Goal: Task Accomplishment & Management: Use online tool/utility

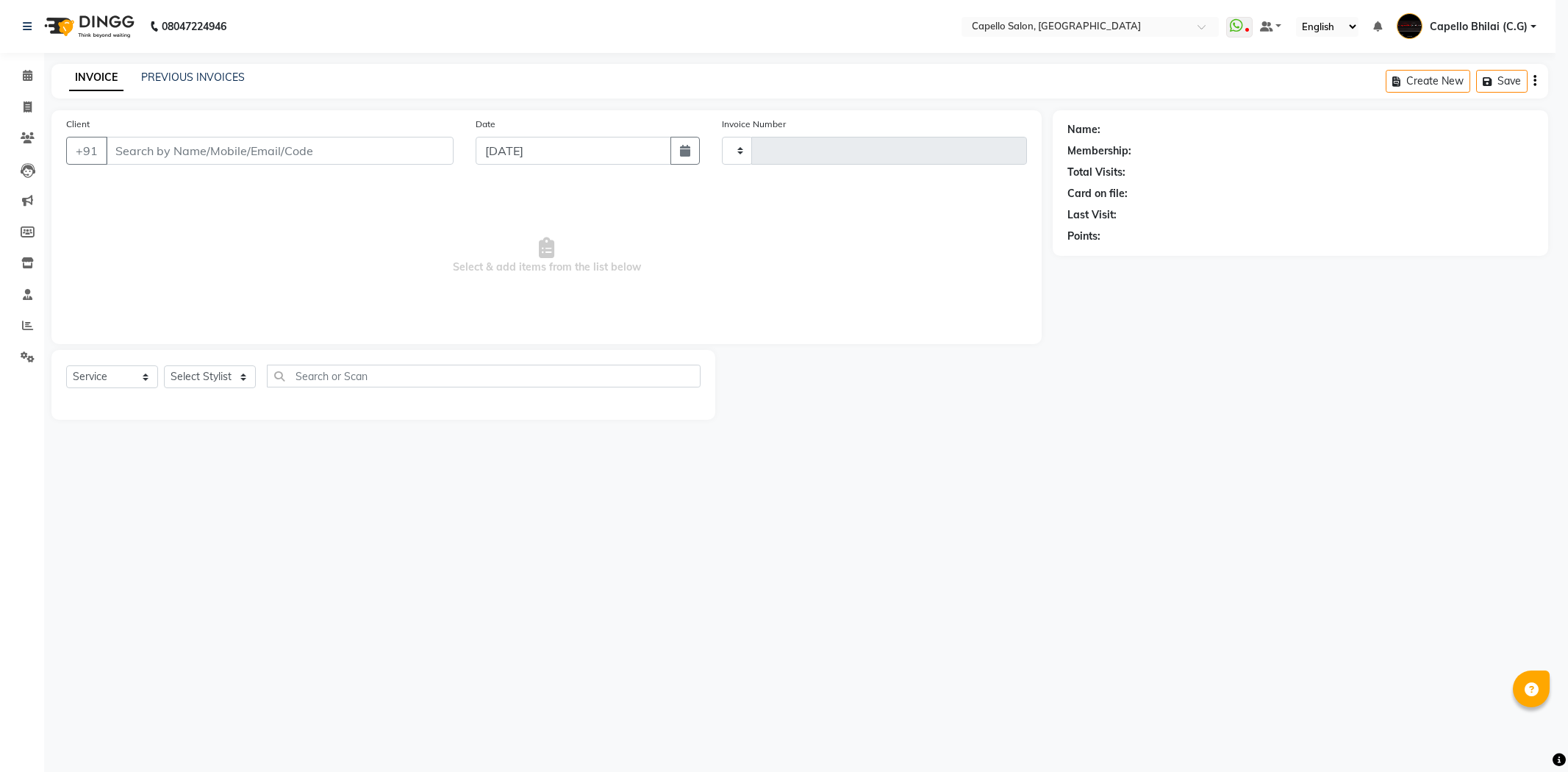
select select "service"
select select "809"
type input "2209"
type input "8839908863"
select select "17882"
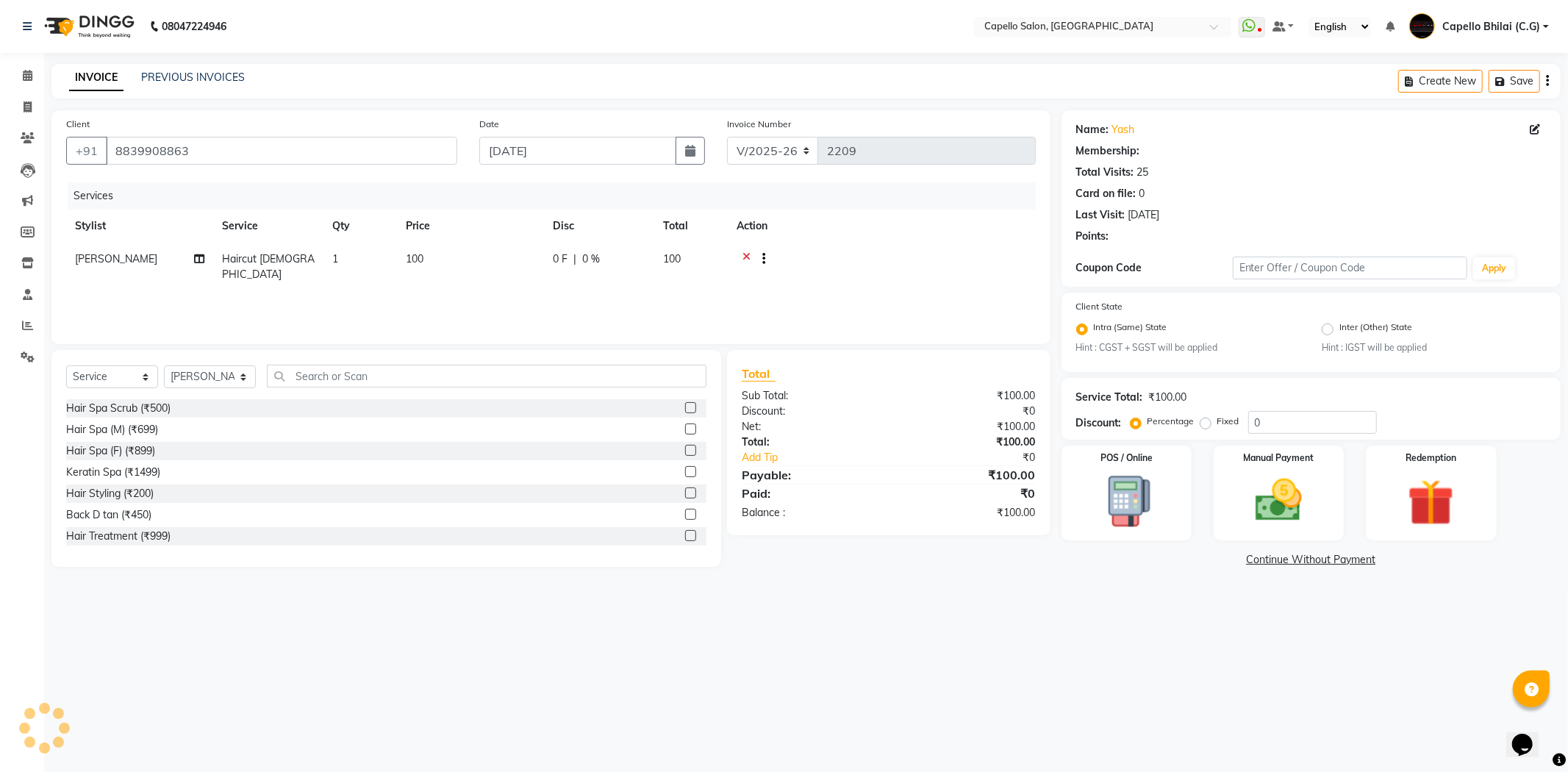
click at [439, 267] on td "100" at bounding box center [470, 267] width 147 height 49
select select "17882"
drag, startPoint x: 505, startPoint y: 259, endPoint x: 363, endPoint y: 277, distance: 143.1
click at [363, 277] on tr "ADMIN [PERSON_NAME] [PERSON_NAME] [PERSON_NAME] Bhilai (C.G) [PERSON_NAME] [PER…" at bounding box center [551, 274] width 969 height 63
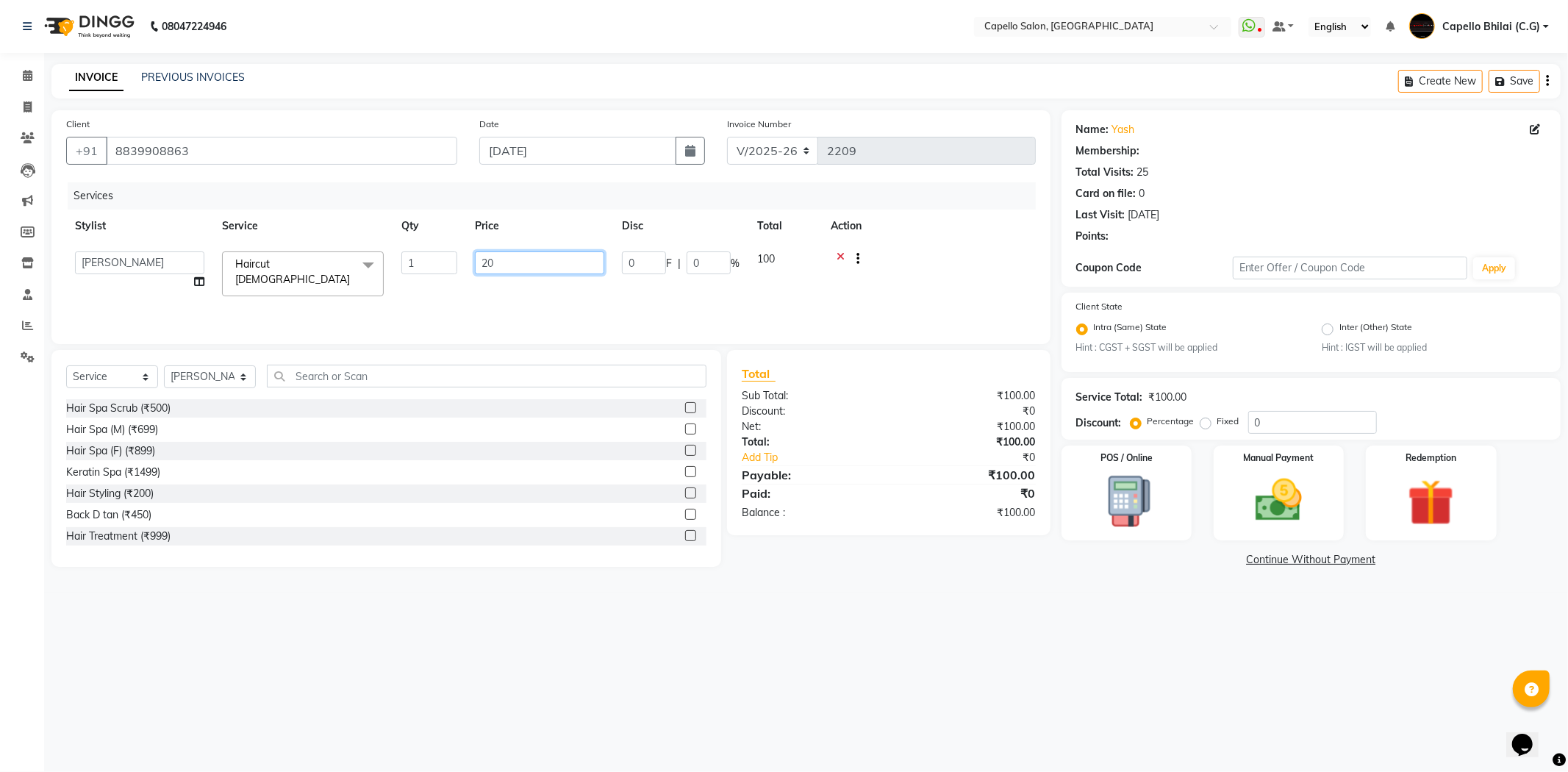
type input "200"
click at [508, 527] on div "Hair Treatment (₹999)" at bounding box center [387, 537] width 641 height 19
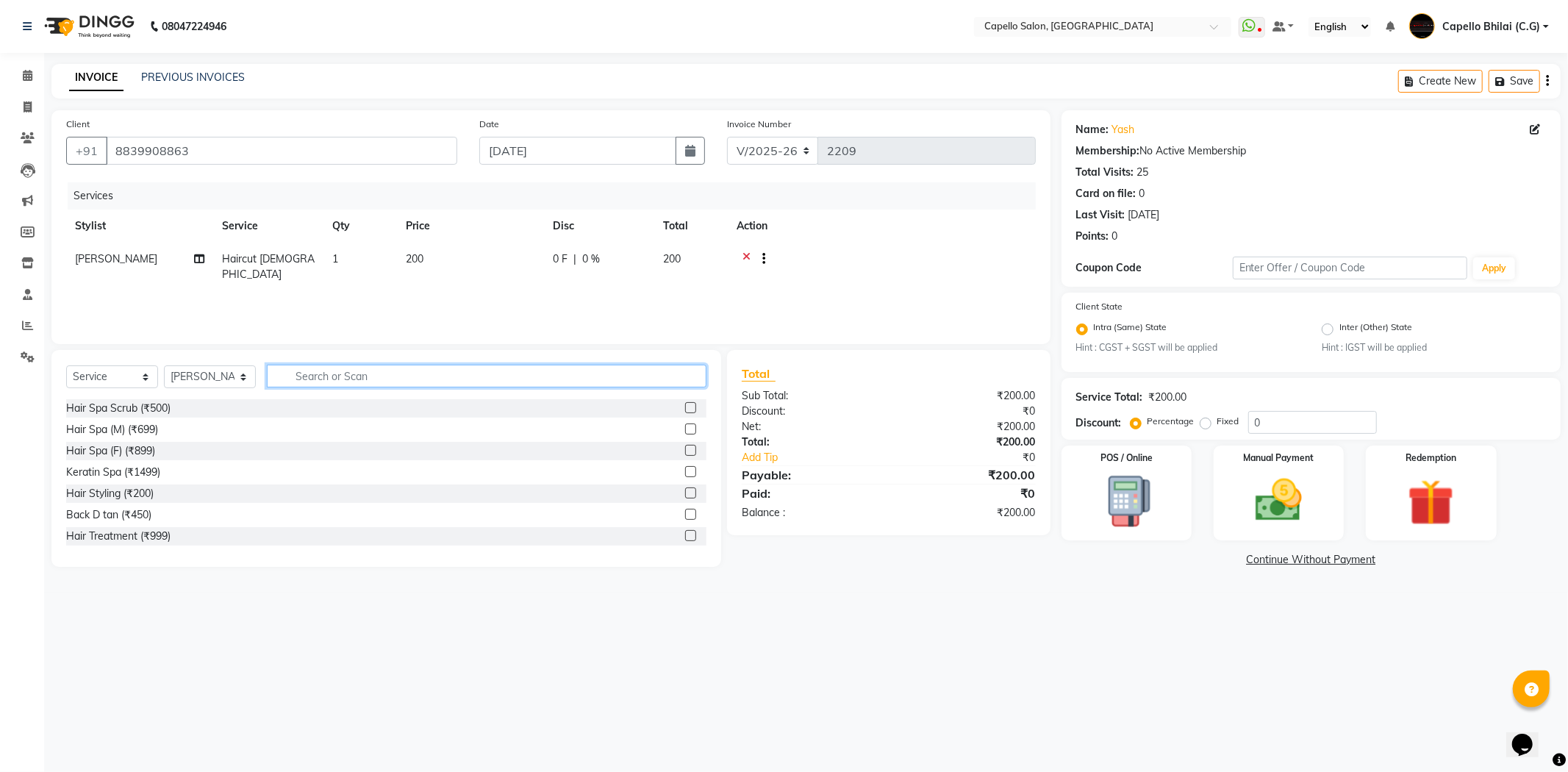
click at [313, 382] on input "text" at bounding box center [486, 376] width 439 height 22
click at [214, 379] on select "Select Stylist ADMIN [PERSON_NAME] [PERSON_NAME] [PERSON_NAME] Bhilai (C.G) [PE…" at bounding box center [210, 377] width 92 height 22
select select "49122"
click at [164, 366] on select "Select Stylist ADMIN [PERSON_NAME] [PERSON_NAME] [PERSON_NAME] Bhilai (C.G) [PE…" at bounding box center [210, 377] width 92 height 22
click at [314, 371] on input "text" at bounding box center [486, 376] width 439 height 22
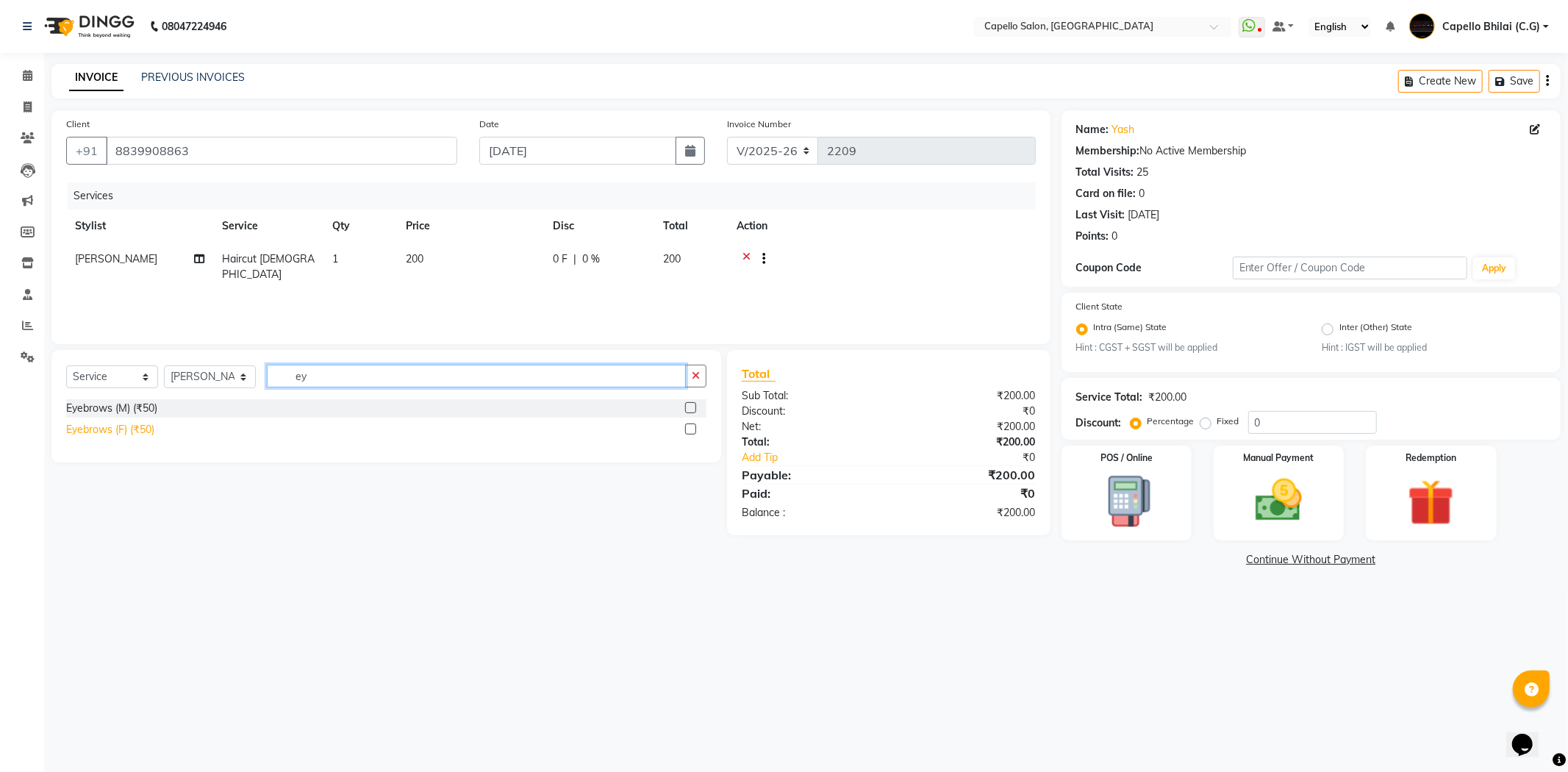
type input "ey"
click at [128, 433] on div "Eyebrows (F) (₹50)" at bounding box center [111, 430] width 88 height 15
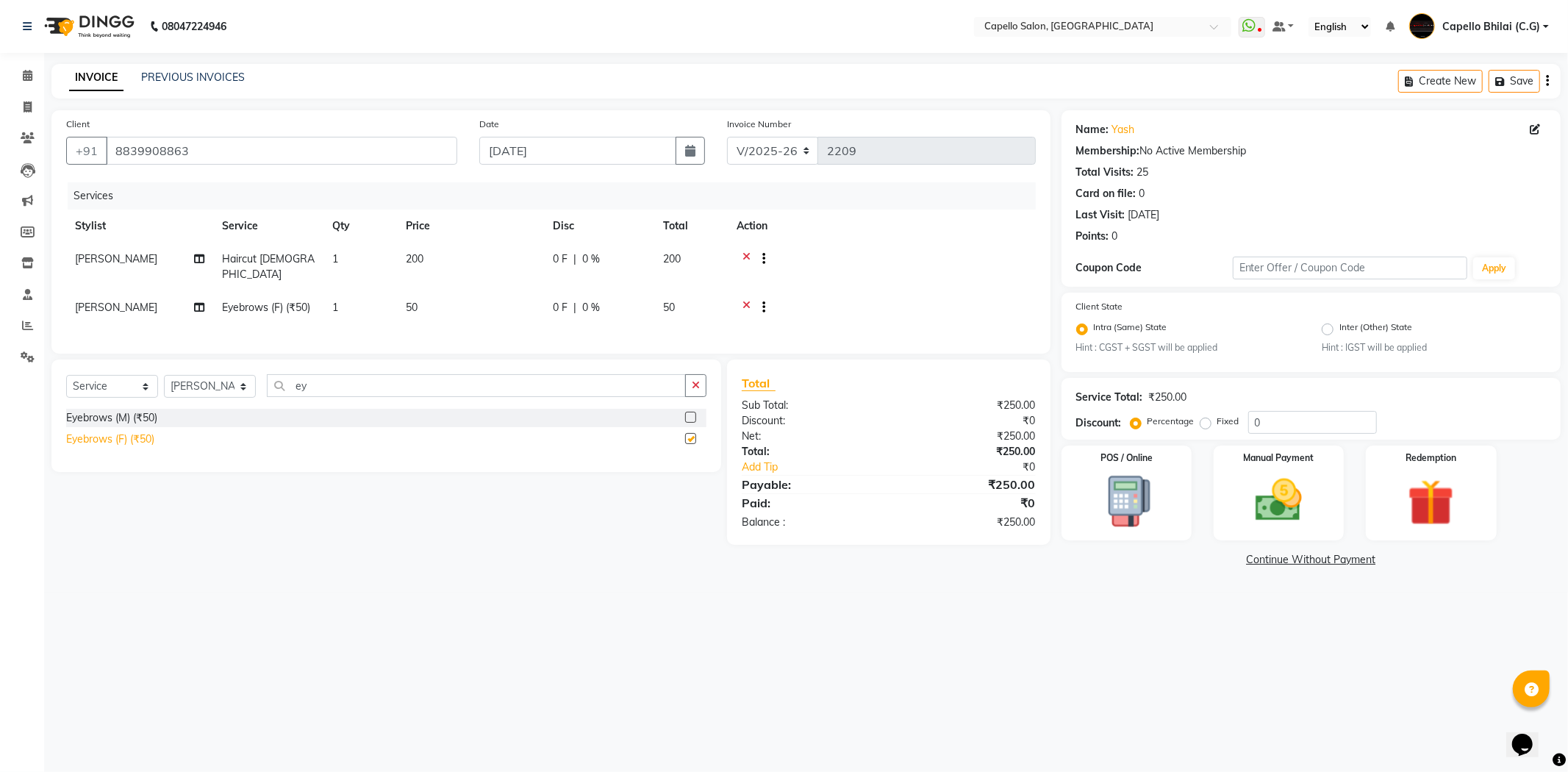
checkbox input "false"
click at [1240, 483] on img at bounding box center [1279, 501] width 79 height 56
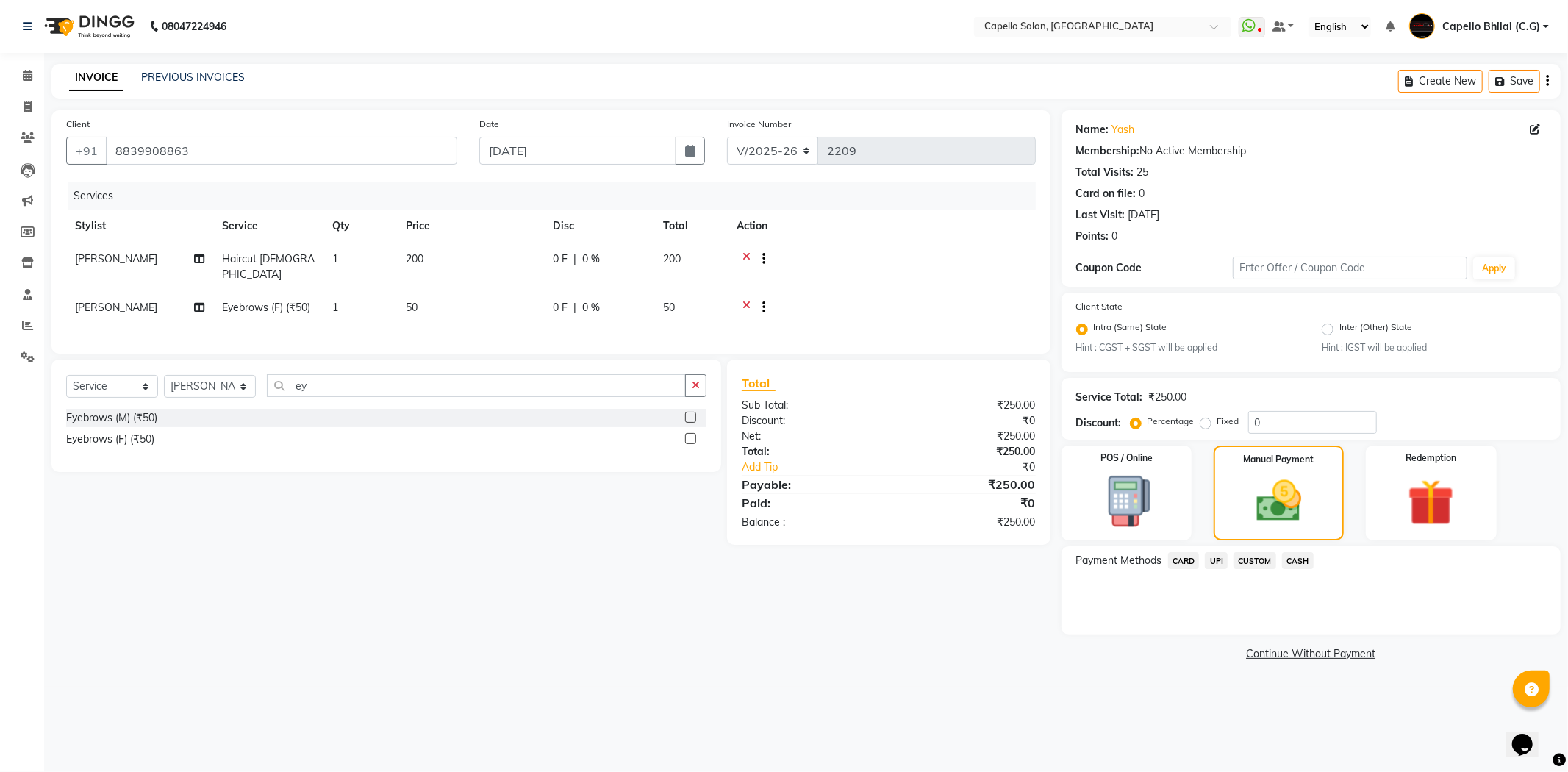
click at [1216, 564] on span "UPI" at bounding box center [1217, 561] width 22 height 17
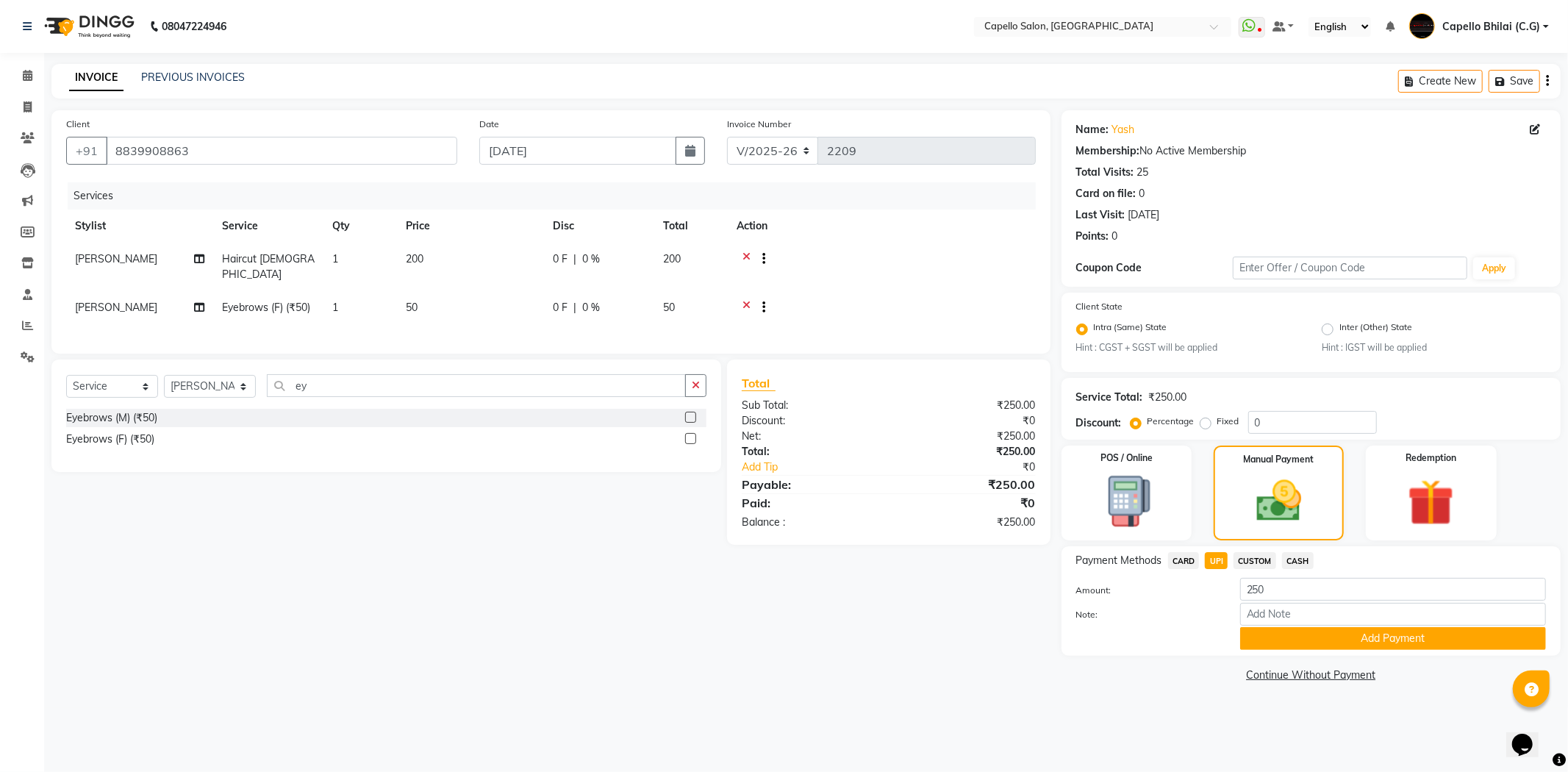
drag, startPoint x: 1272, startPoint y: 638, endPoint x: 1260, endPoint y: 638, distance: 12.0
click at [1273, 638] on button "Add Payment" at bounding box center [1393, 639] width 306 height 22
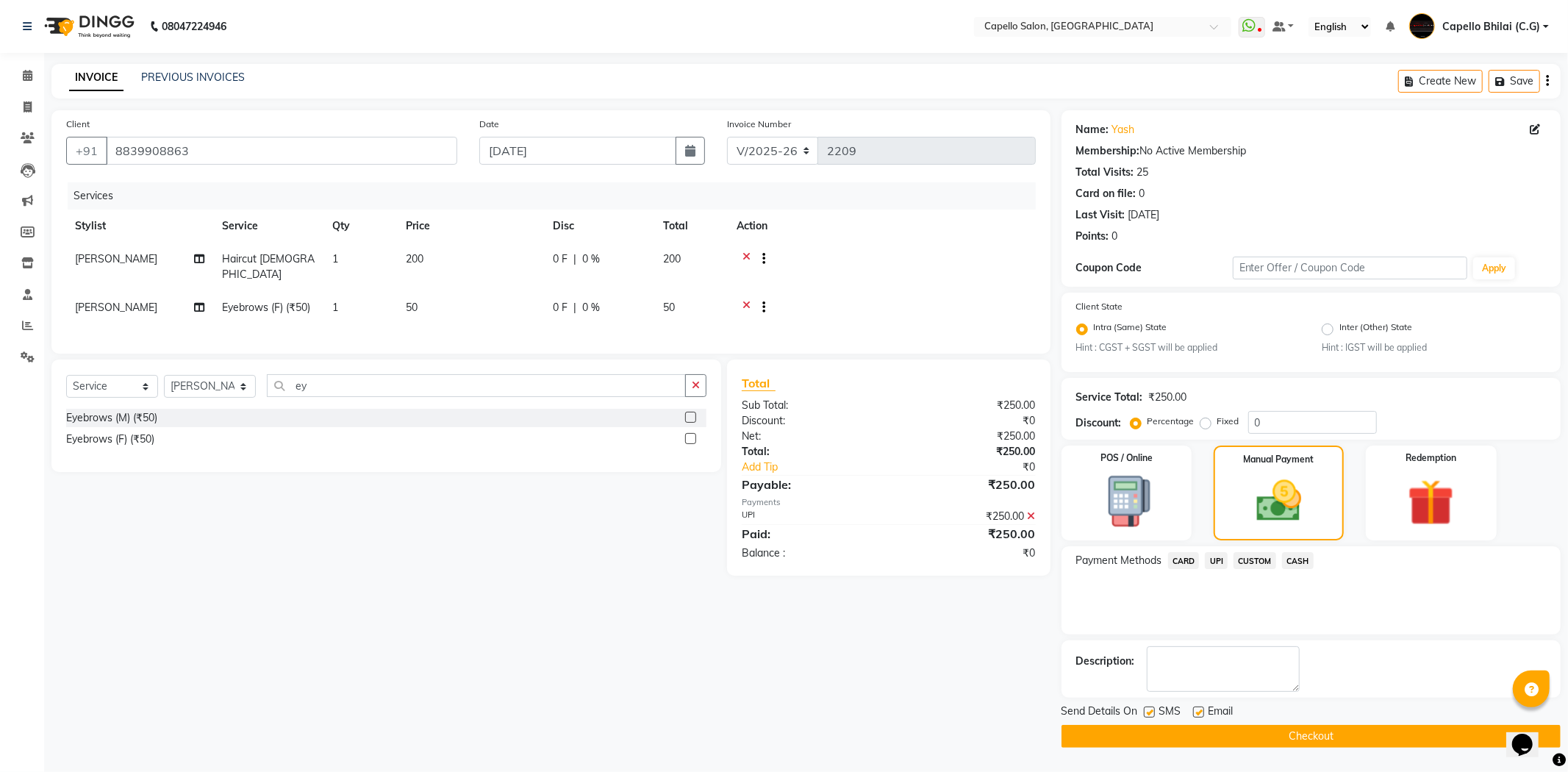
click at [1107, 741] on button "Checkout" at bounding box center [1311, 736] width 499 height 22
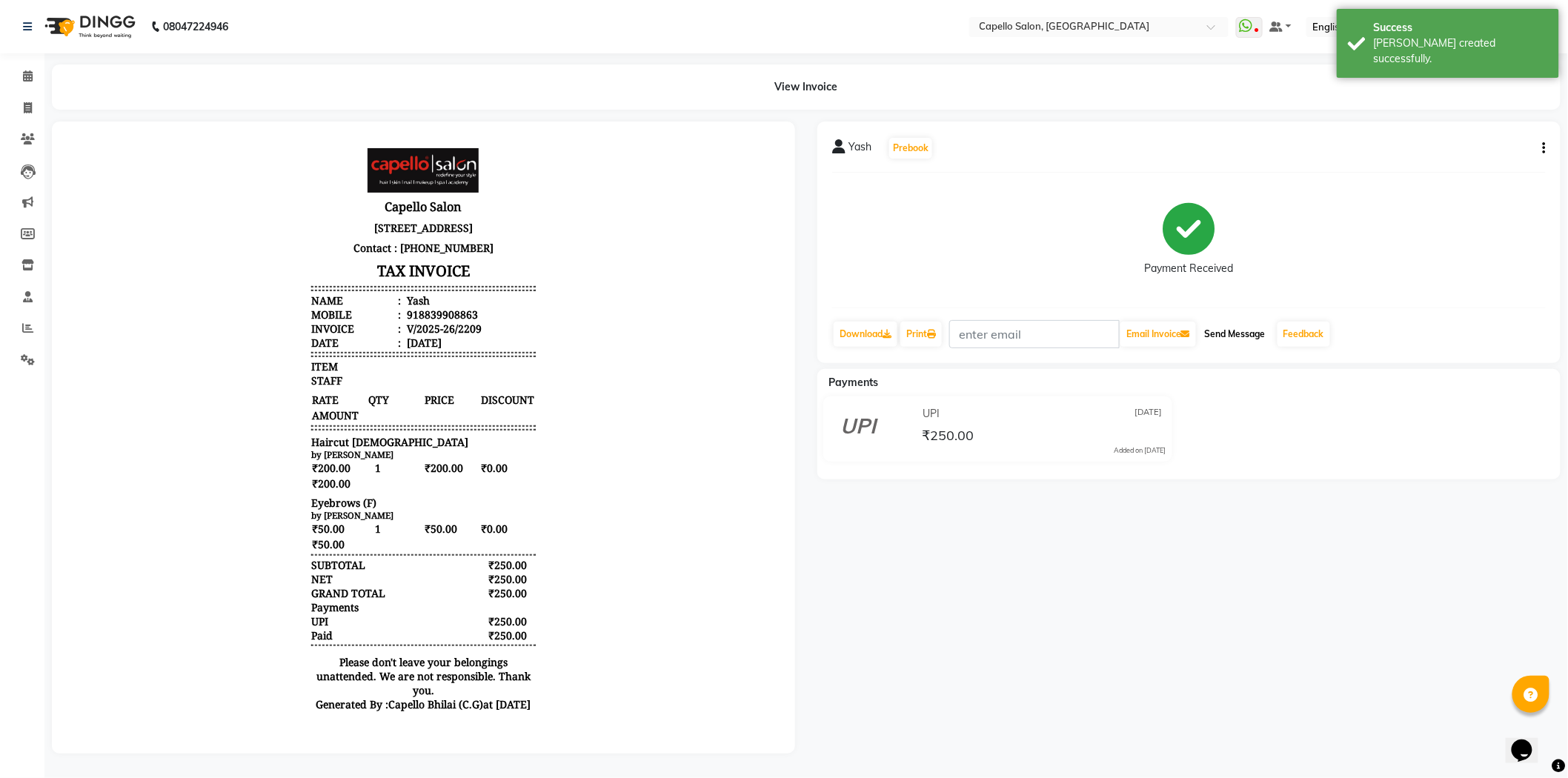
click at [1242, 339] on button "Send Message" at bounding box center [1235, 334] width 73 height 25
click at [21, 83] on span at bounding box center [27, 76] width 25 height 17
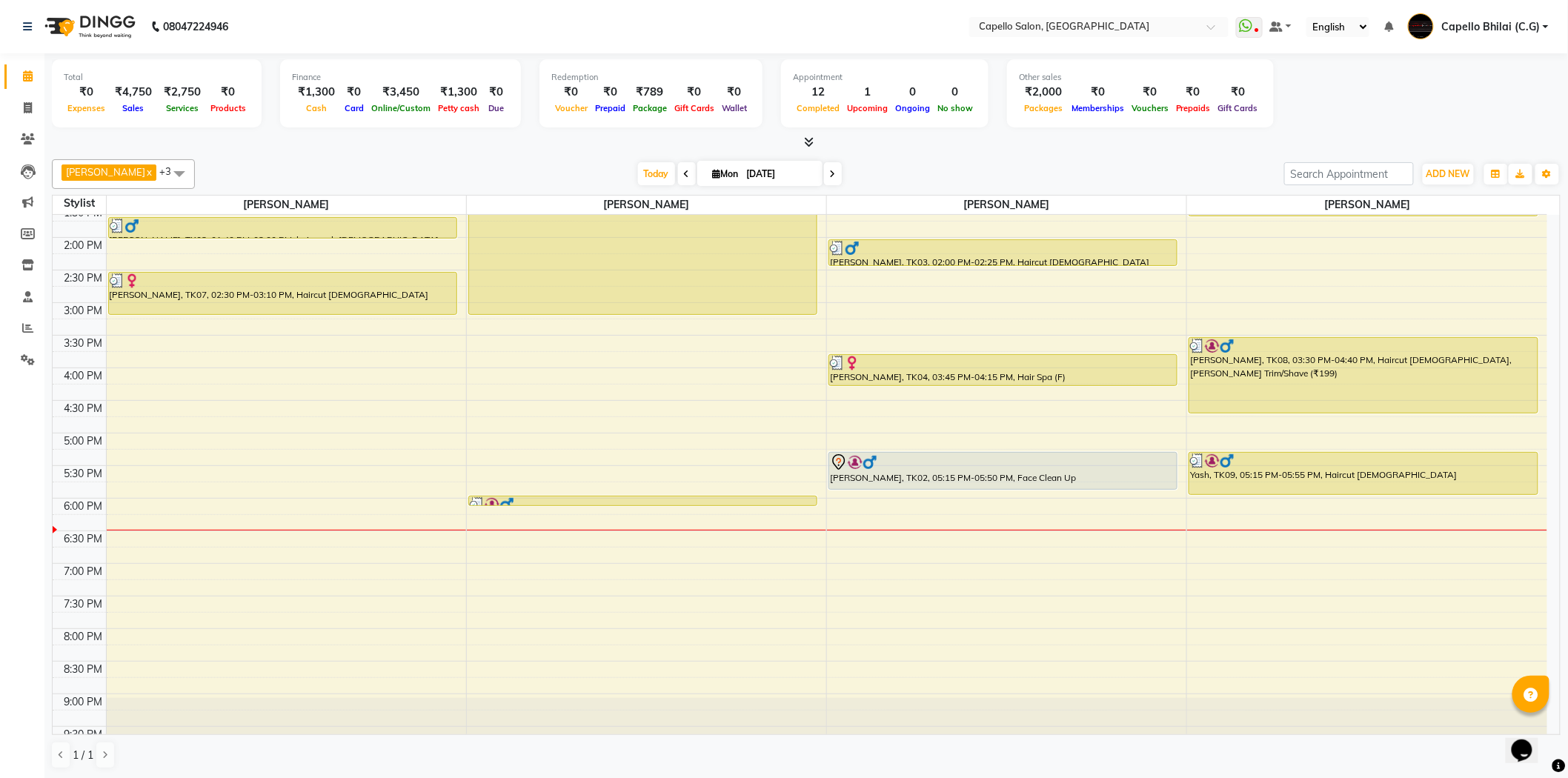
scroll to position [397, 0]
